Goal: Find specific page/section: Find specific page/section

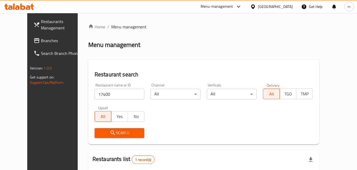
scroll to position [62, 0]
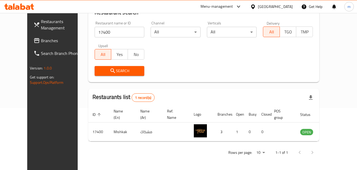
click at [287, 6] on div "[GEOGRAPHIC_DATA]" at bounding box center [275, 7] width 35 height 6
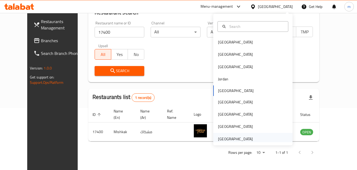
click at [237, 137] on div "[GEOGRAPHIC_DATA]" at bounding box center [235, 139] width 35 height 6
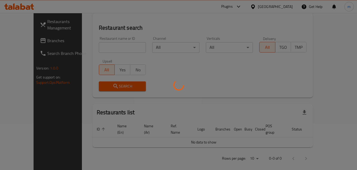
scroll to position [62, 0]
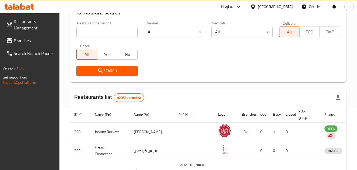
click at [24, 40] on span "Branches" at bounding box center [35, 40] width 42 height 6
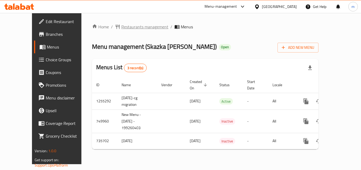
click at [121, 27] on span "Restaurants management" at bounding box center [144, 27] width 47 height 6
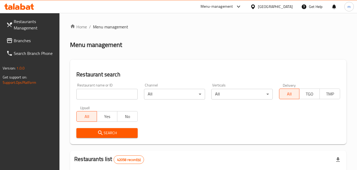
click at [105, 94] on input "search" at bounding box center [106, 94] width 61 height 11
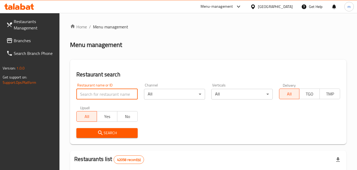
paste input "647199"
type input "647199"
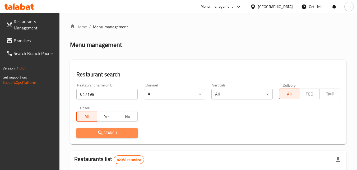
click at [119, 135] on span "Search" at bounding box center [107, 132] width 53 height 7
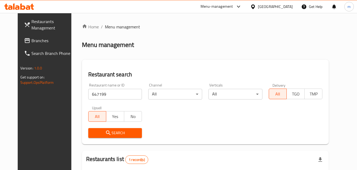
click at [255, 7] on icon at bounding box center [253, 6] width 4 height 4
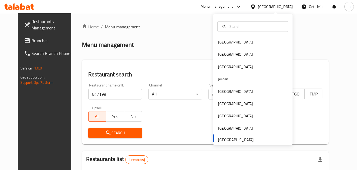
click at [233, 139] on div "Bahrain Egypt Iraq Jordan Kuwait Oman Qatar Saudi Arabia United Arab Emirates" at bounding box center [252, 90] width 79 height 109
click at [232, 138] on div "Bahrain Egypt Iraq Jordan Kuwait Oman Qatar Saudi Arabia United Arab Emirates" at bounding box center [252, 90] width 79 height 109
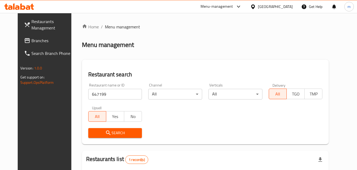
click at [188, 51] on div "Home / Menu management Menu management Restaurant search Restaurant name or ID …" at bounding box center [205, 122] width 247 height 197
click at [31, 42] on span "Branches" at bounding box center [52, 40] width 42 height 6
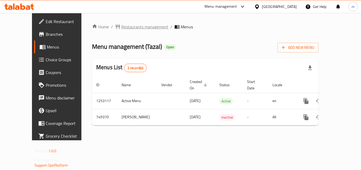
click at [121, 28] on span "Restaurants management" at bounding box center [144, 27] width 47 height 6
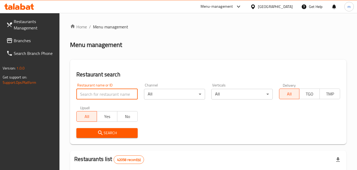
click at [105, 93] on input "search" at bounding box center [106, 94] width 61 height 11
paste input "648914"
type input "648914"
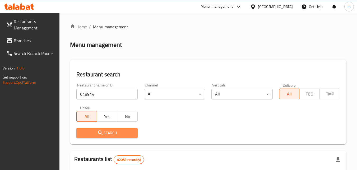
click at [114, 134] on span "Search" at bounding box center [107, 132] width 53 height 7
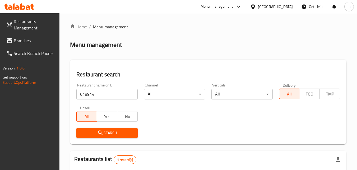
click at [254, 7] on icon at bounding box center [253, 7] width 6 height 6
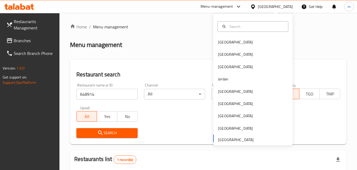
click at [230, 140] on div "[GEOGRAPHIC_DATA] [GEOGRAPHIC_DATA] [GEOGRAPHIC_DATA] [GEOGRAPHIC_DATA] [GEOGRA…" at bounding box center [252, 90] width 79 height 109
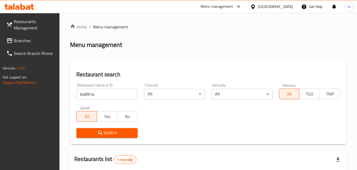
click at [168, 24] on ol "Home / Menu management" at bounding box center [208, 27] width 277 height 6
click at [33, 25] on span "Restaurants Management" at bounding box center [35, 24] width 42 height 13
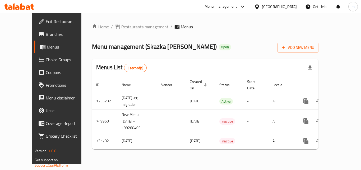
click at [124, 28] on span "Restaurants management" at bounding box center [144, 27] width 47 height 6
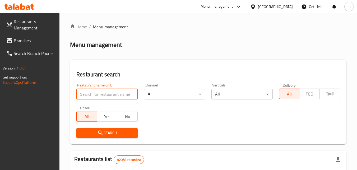
click at [107, 92] on input "search" at bounding box center [106, 94] width 61 height 11
paste input "647199"
type input "647199"
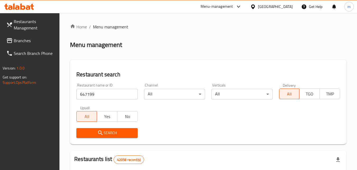
click at [103, 133] on icon "submit" at bounding box center [100, 132] width 6 height 6
click at [31, 28] on span "Restaurants Management" at bounding box center [35, 24] width 42 height 13
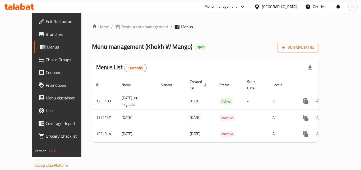
click at [121, 28] on span "Restaurants management" at bounding box center [144, 27] width 47 height 6
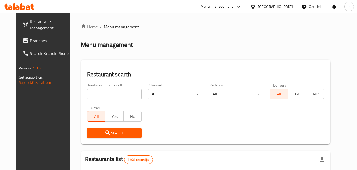
click at [106, 92] on input "search" at bounding box center [114, 94] width 54 height 11
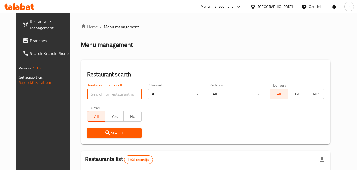
paste input "23507"
type input "23507"
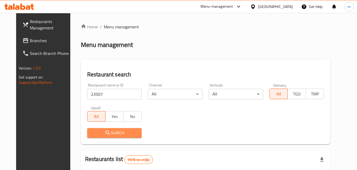
click at [106, 135] on span "Search" at bounding box center [115, 132] width 46 height 7
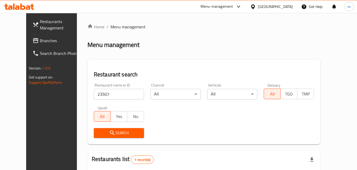
click at [258, 6] on div at bounding box center [254, 7] width 8 height 6
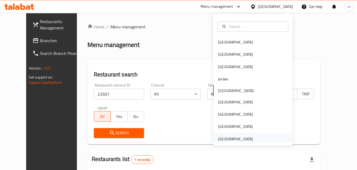
click at [241, 139] on div "[GEOGRAPHIC_DATA]" at bounding box center [235, 139] width 35 height 6
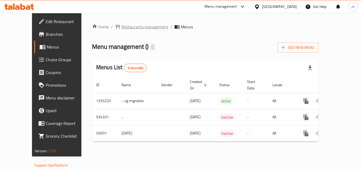
click at [121, 25] on span "Restaurants management" at bounding box center [144, 27] width 47 height 6
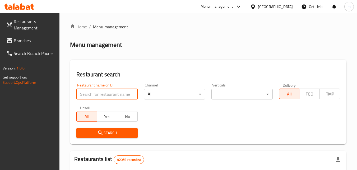
click at [105, 93] on input "search" at bounding box center [106, 94] width 61 height 11
paste input "27391"
type input "27391"
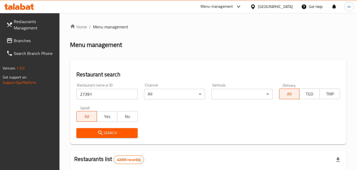
click at [104, 133] on span "Search" at bounding box center [107, 132] width 53 height 7
